Goal: Task Accomplishment & Management: Complete application form

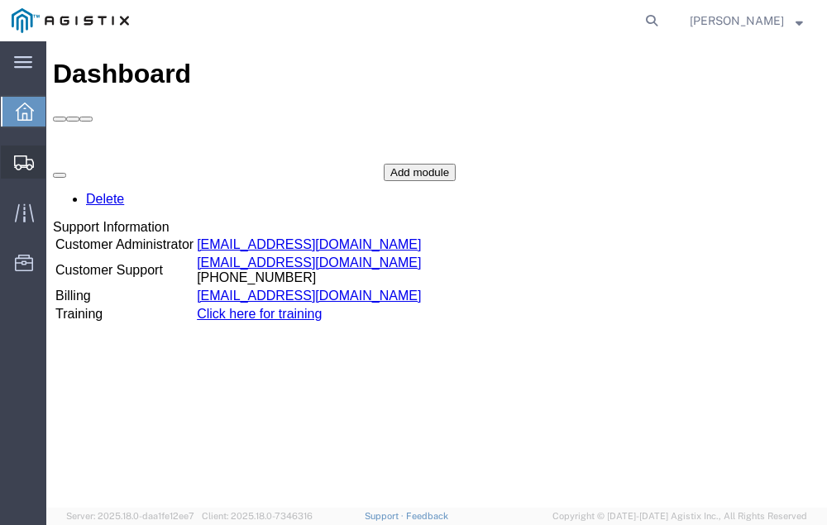
click at [0, 0] on span "Shipment Manager" at bounding box center [0, 0] width 0 height 0
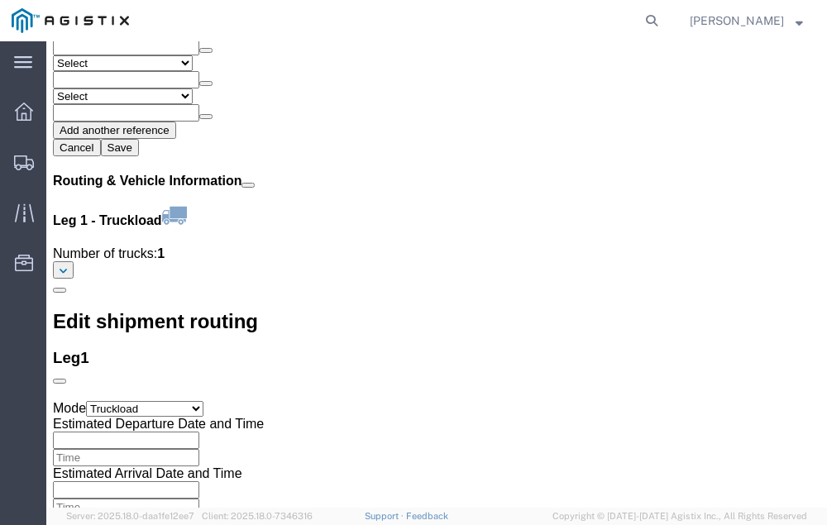
scroll to position [1934, 0]
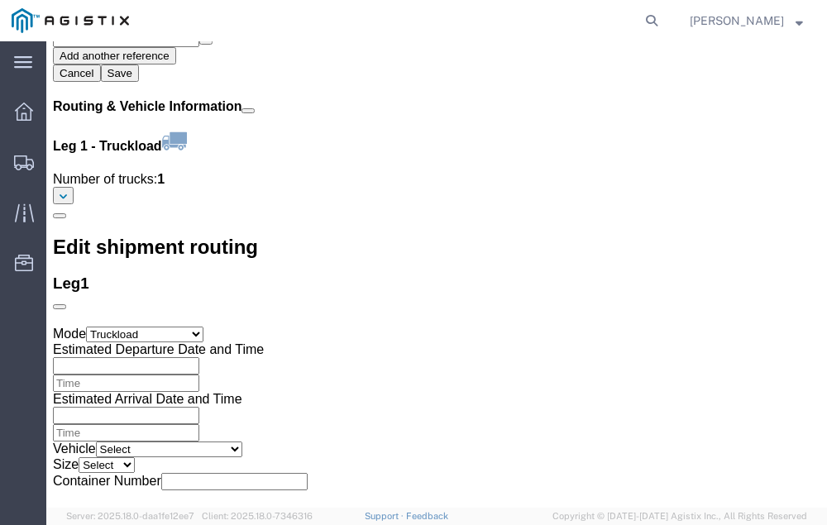
click link "Confirm"
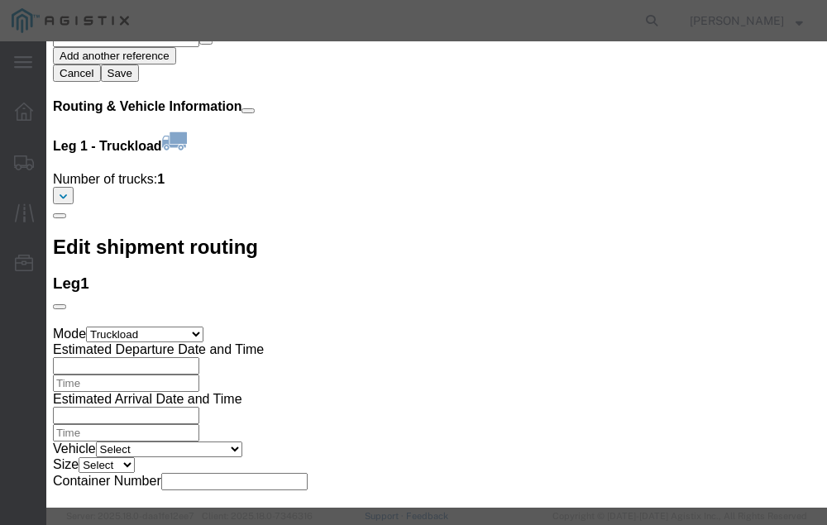
click input "checkbox"
checkbox input "true"
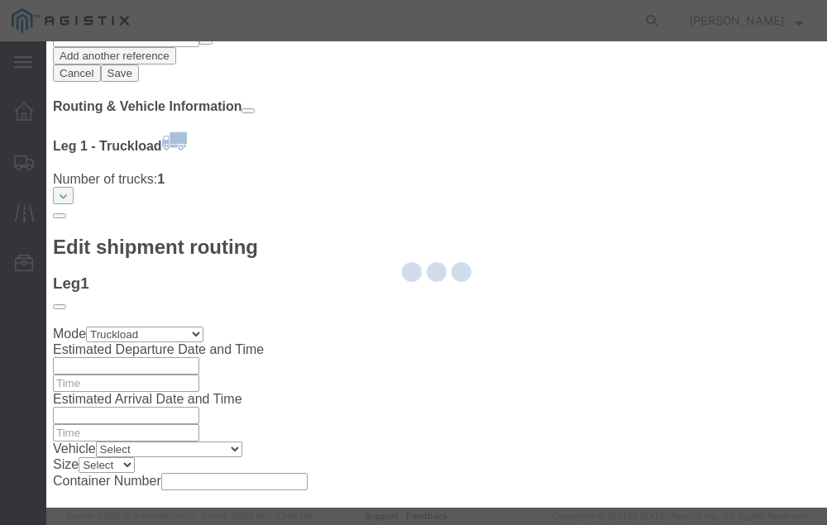
type input "[PERSON_NAME]"
type input "[PHONE_NUMBER]"
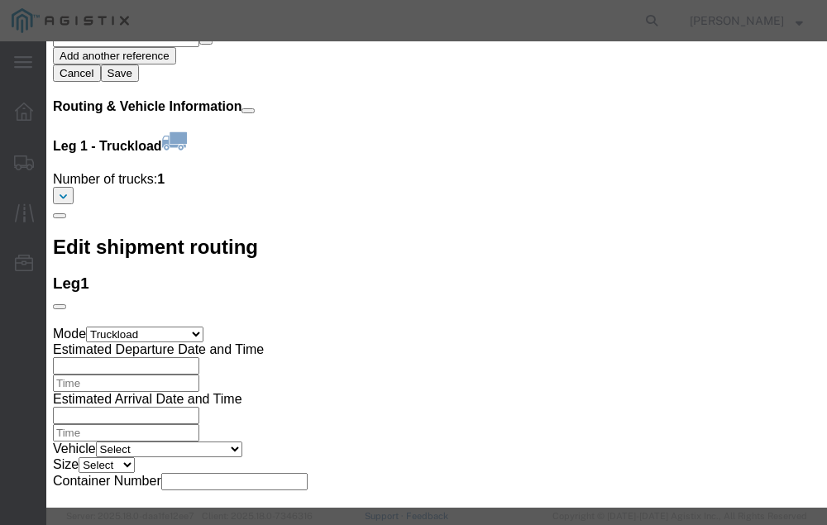
click input "text"
type input "56700363"
click button "Submit"
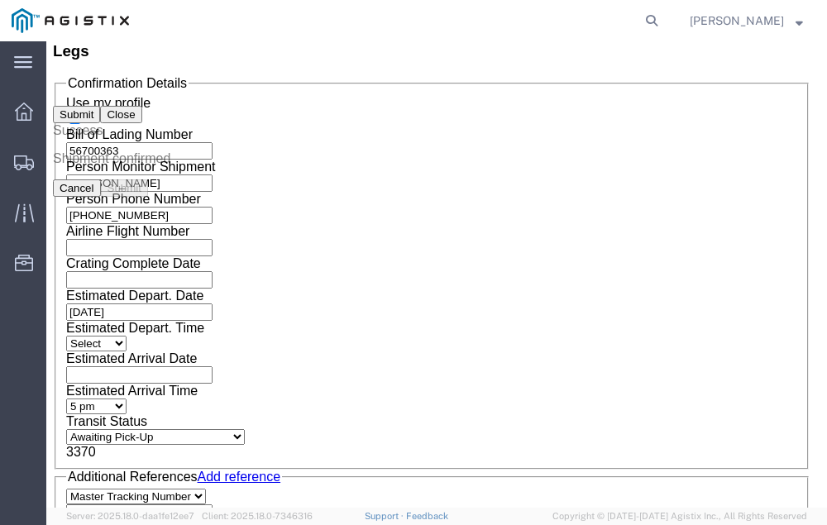
scroll to position [0, 0]
